Goal: Information Seeking & Learning: Learn about a topic

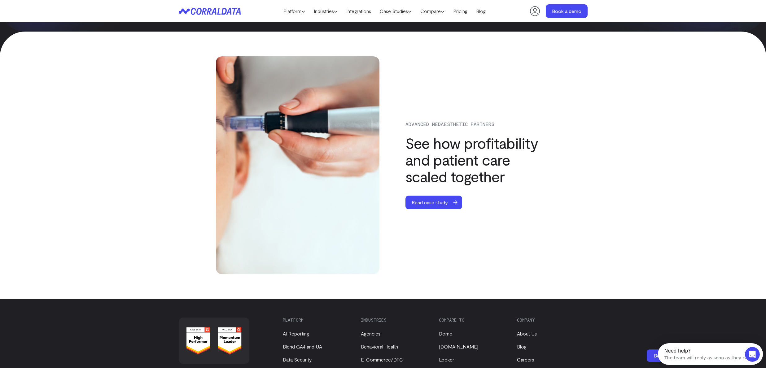
scroll to position [2111, 0]
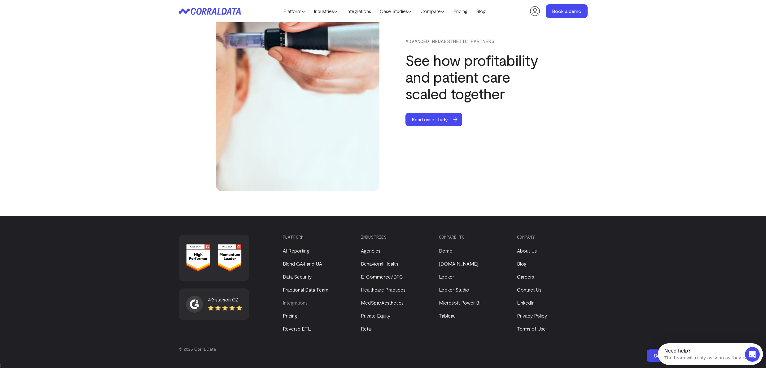
click at [292, 302] on link "Integrations" at bounding box center [295, 303] width 25 height 6
